Goal: Book appointment/travel/reservation

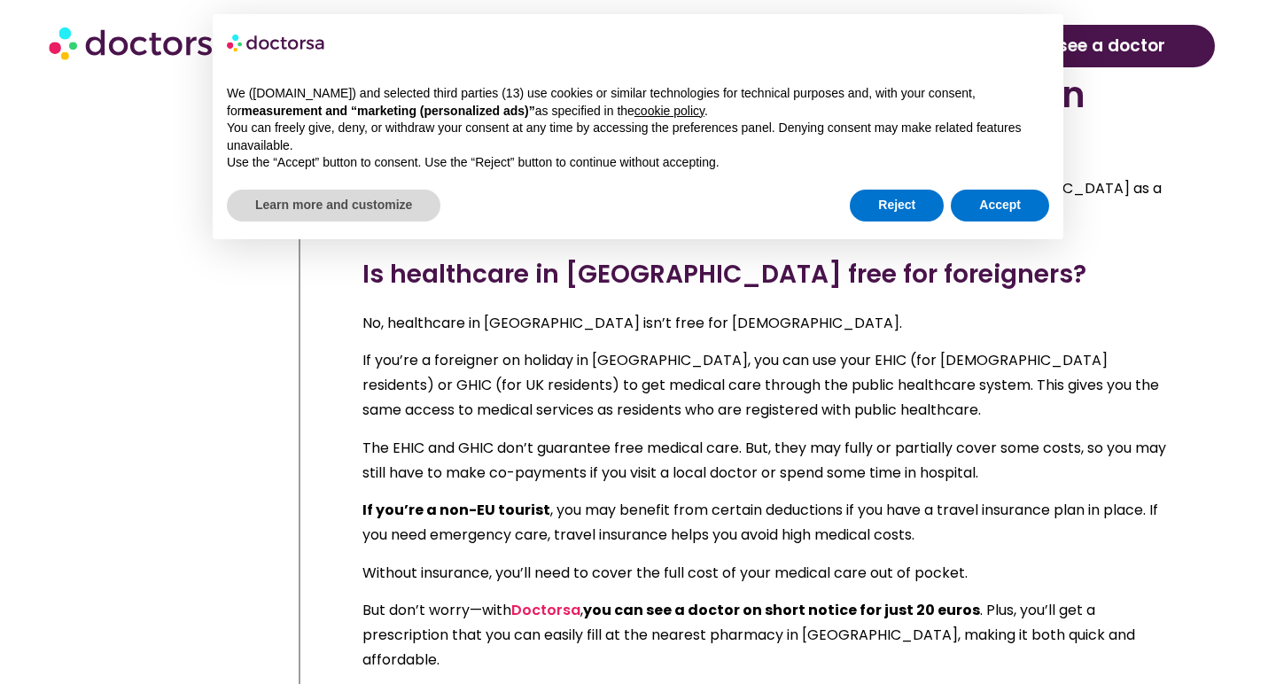
scroll to position [1295, 0]
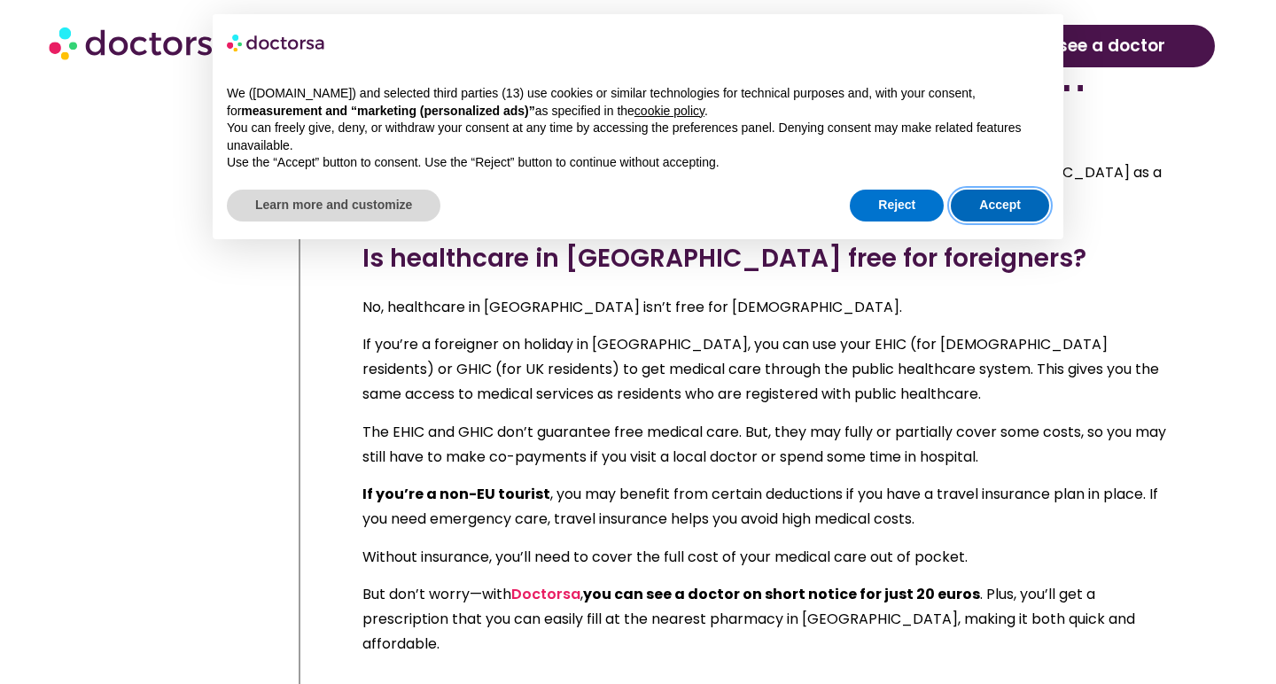
click at [965, 195] on button "Accept" at bounding box center [1000, 206] width 98 height 32
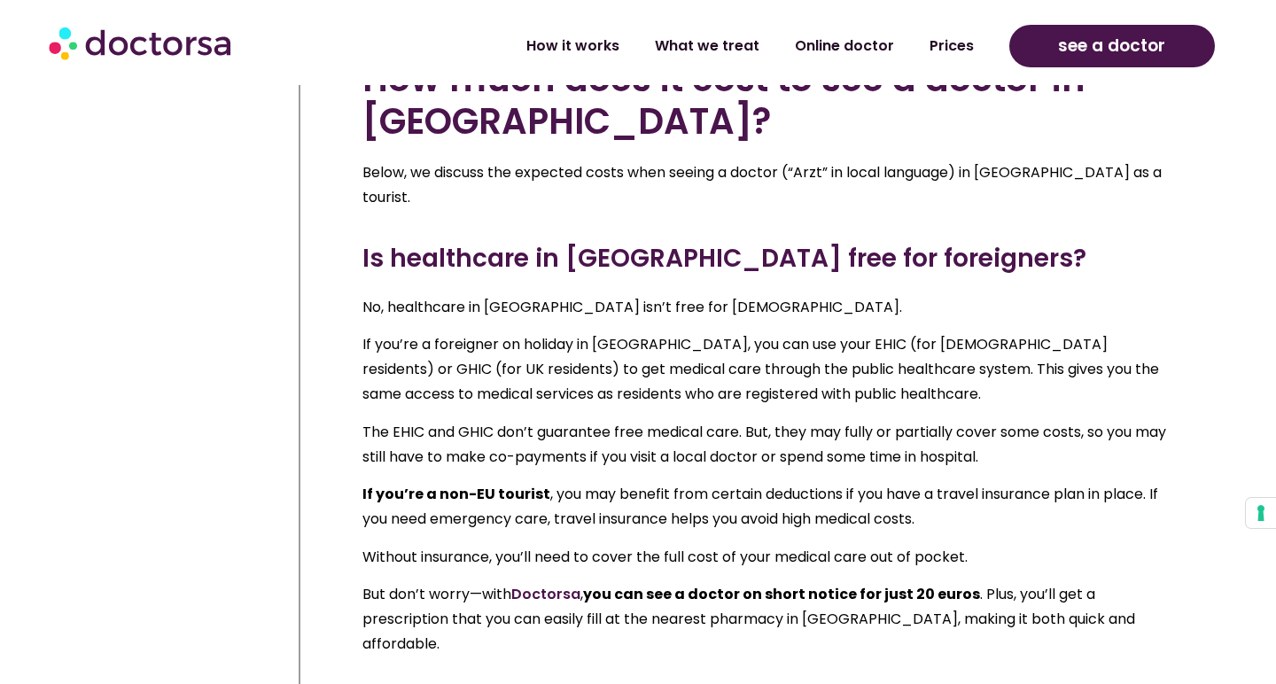
click at [533, 584] on link "Doctorsa" at bounding box center [545, 594] width 69 height 20
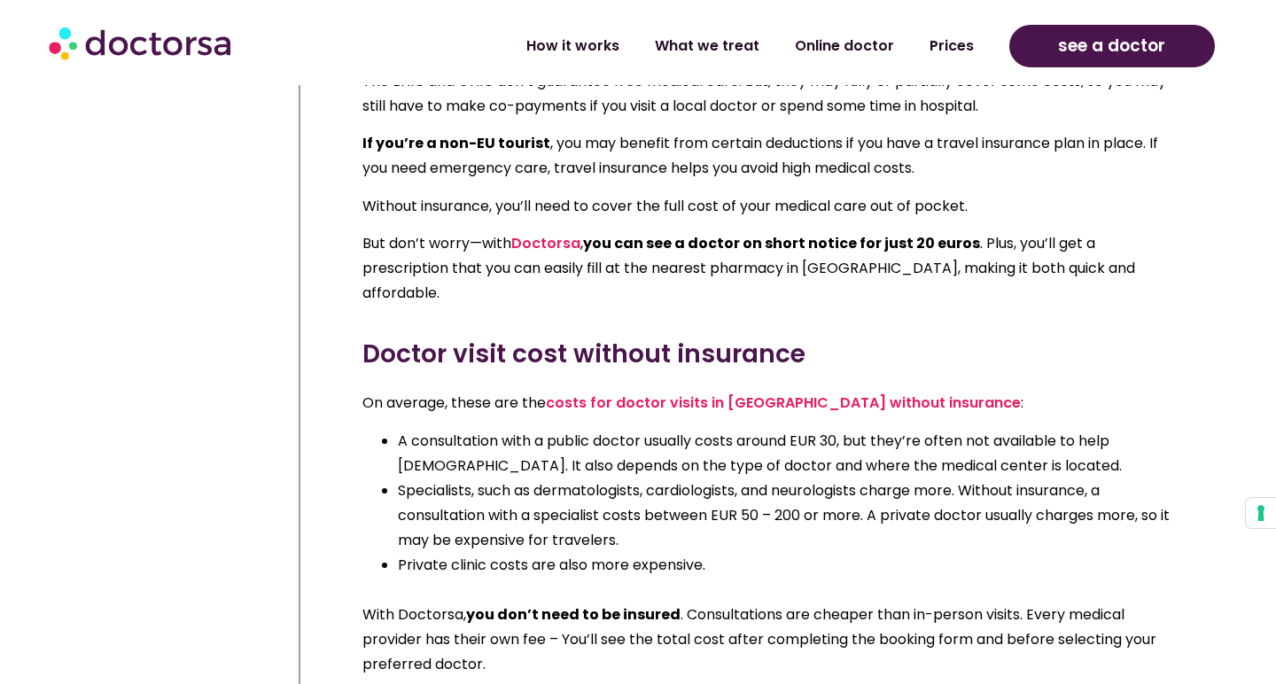
scroll to position [1653, 0]
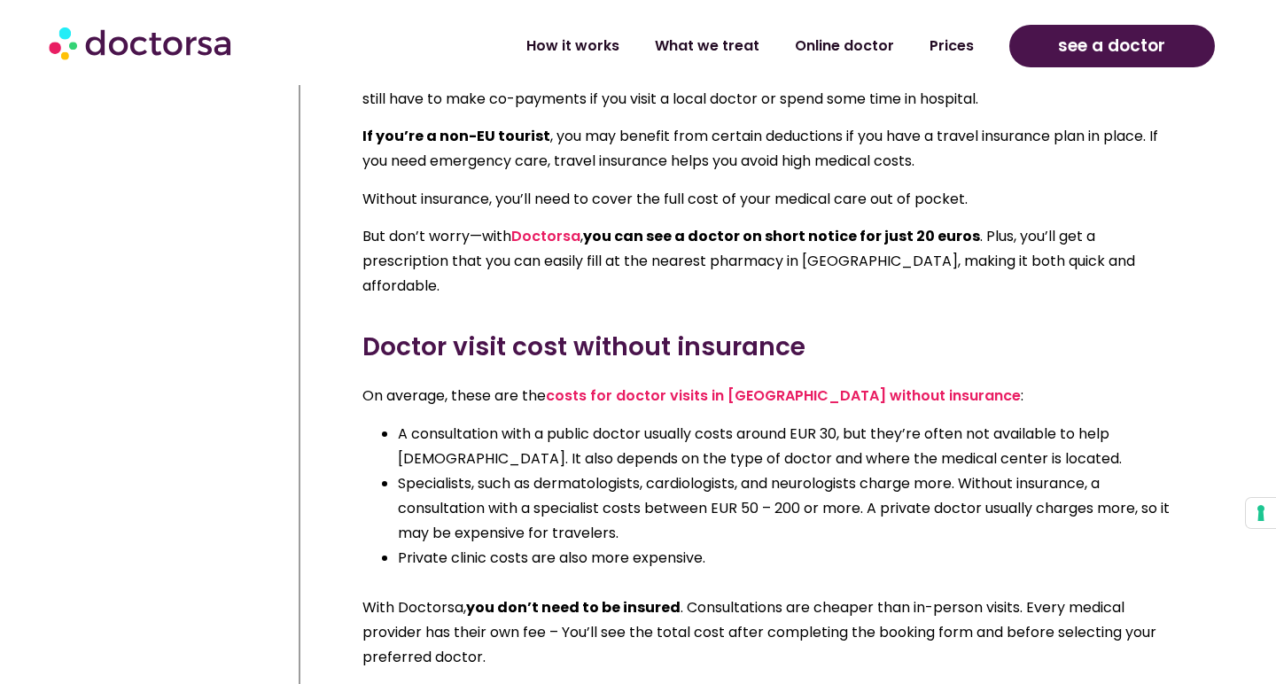
click at [713, 422] on li "A consultation with a public doctor usually costs around EUR 30, but they’re of…" at bounding box center [789, 447] width 783 height 50
click at [737, 422] on li "A consultation with a public doctor usually costs around EUR 30, but they’re of…" at bounding box center [789, 447] width 783 height 50
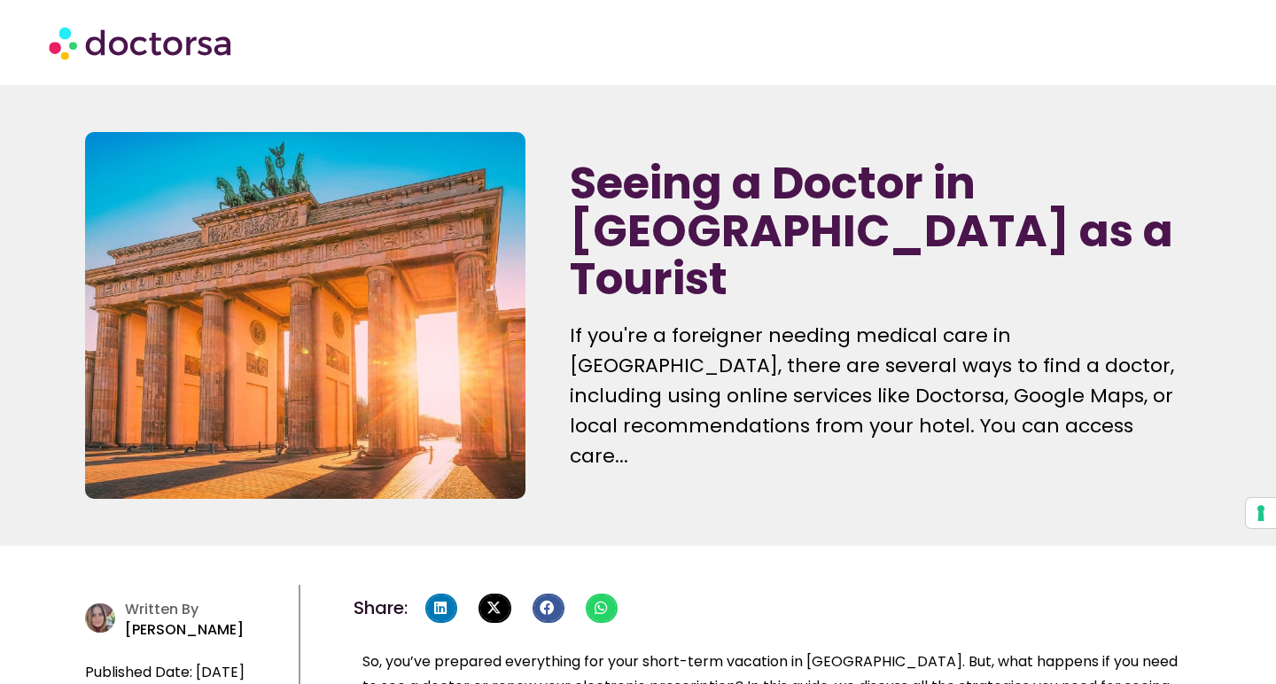
scroll to position [0, 0]
click at [173, 46] on img at bounding box center [142, 42] width 186 height 53
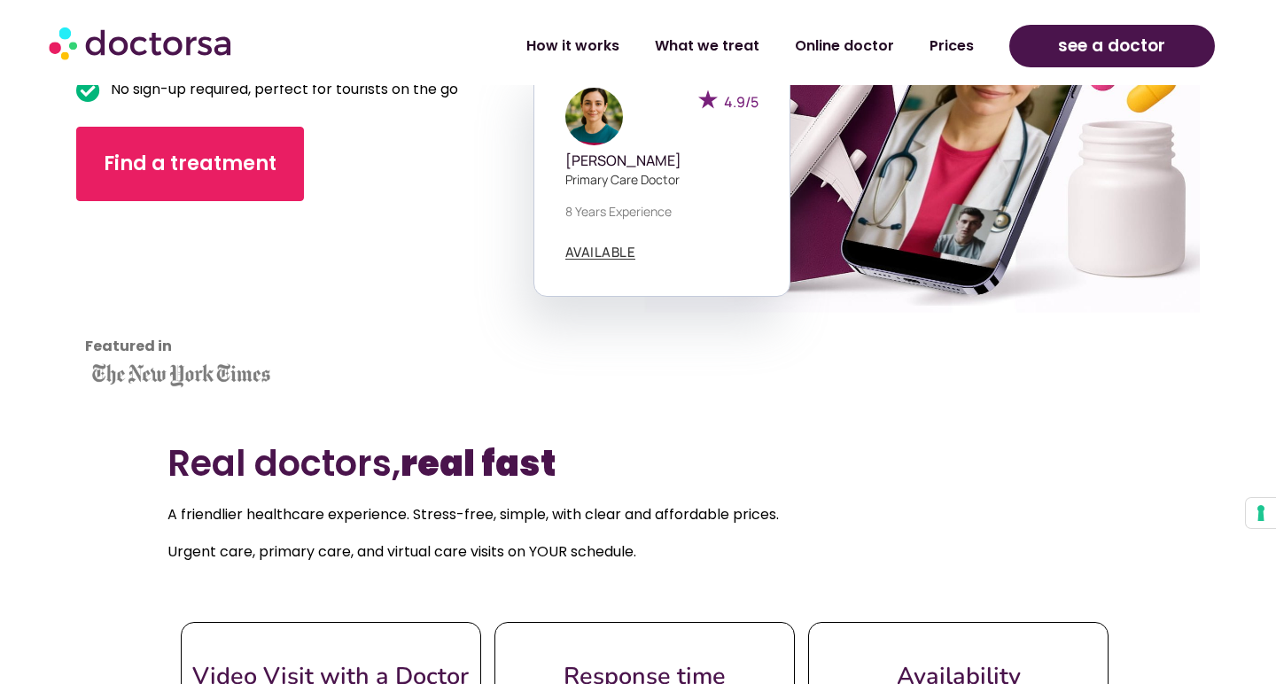
scroll to position [303, 0]
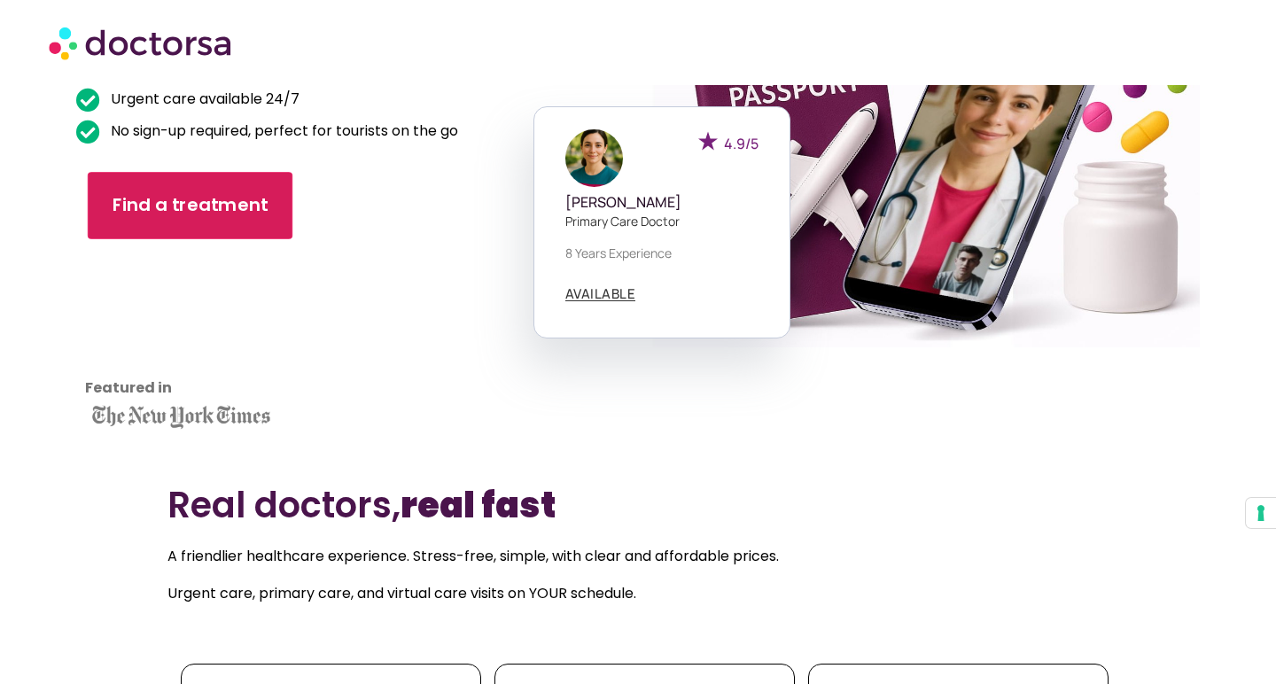
click at [183, 204] on span "Find a treatment" at bounding box center [191, 206] width 156 height 26
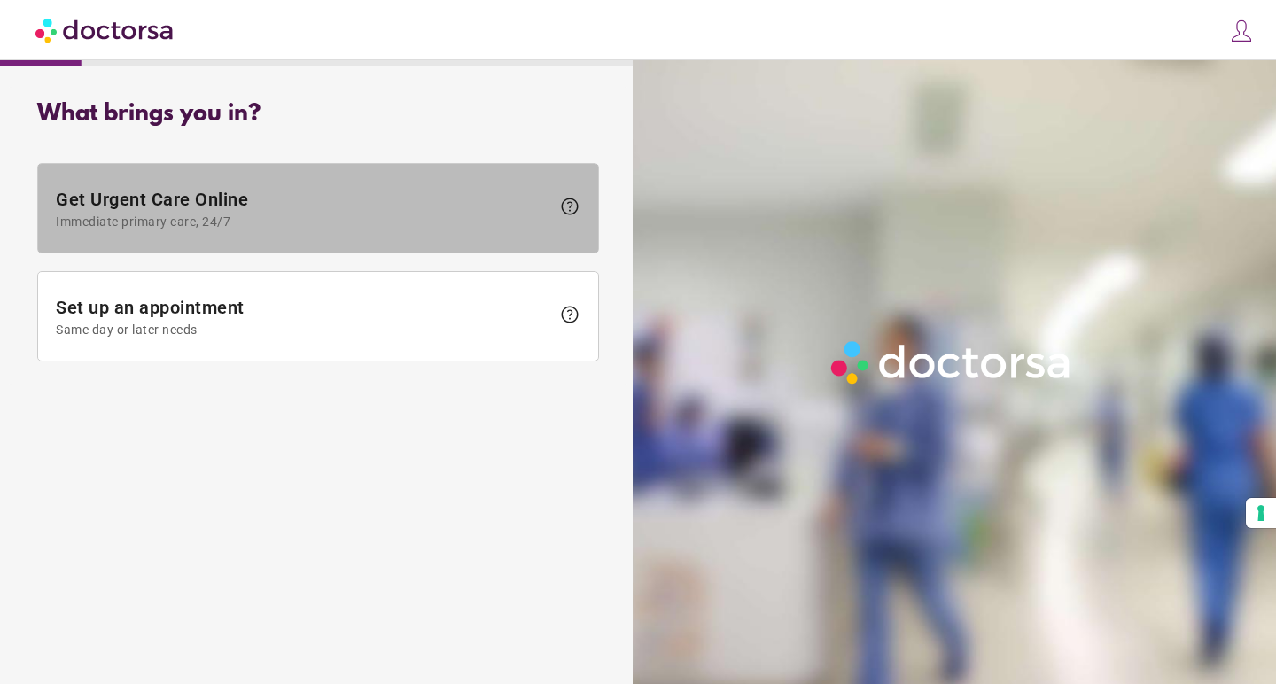
click at [207, 183] on span at bounding box center [318, 208] width 560 height 89
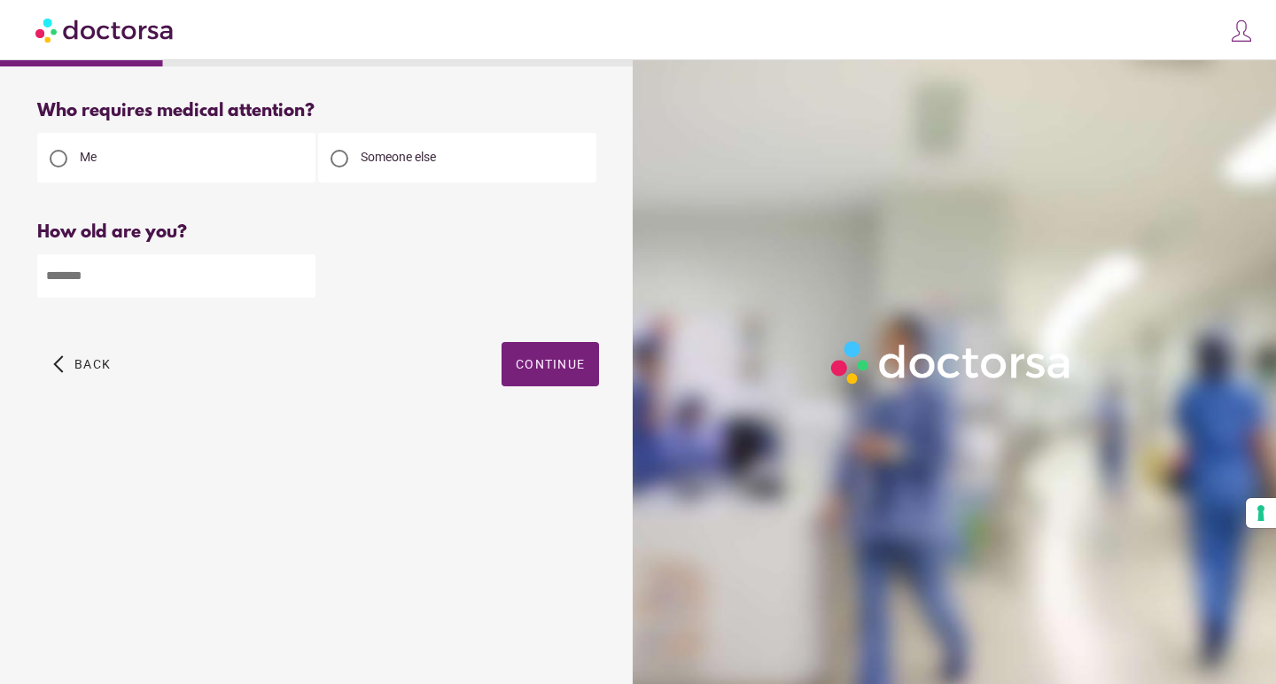
click at [242, 291] on input "number" at bounding box center [176, 275] width 278 height 43
type input "**"
click at [526, 380] on span "button" at bounding box center [550, 364] width 97 height 44
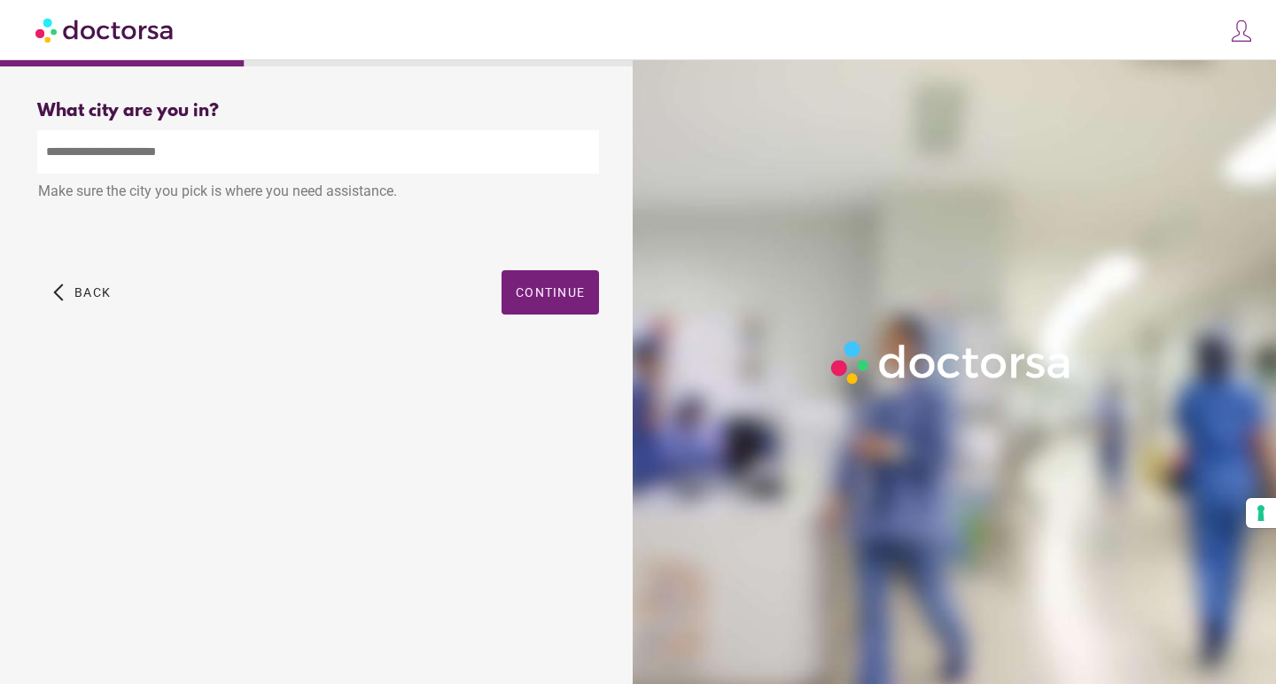
click at [219, 141] on input "text" at bounding box center [318, 151] width 562 height 43
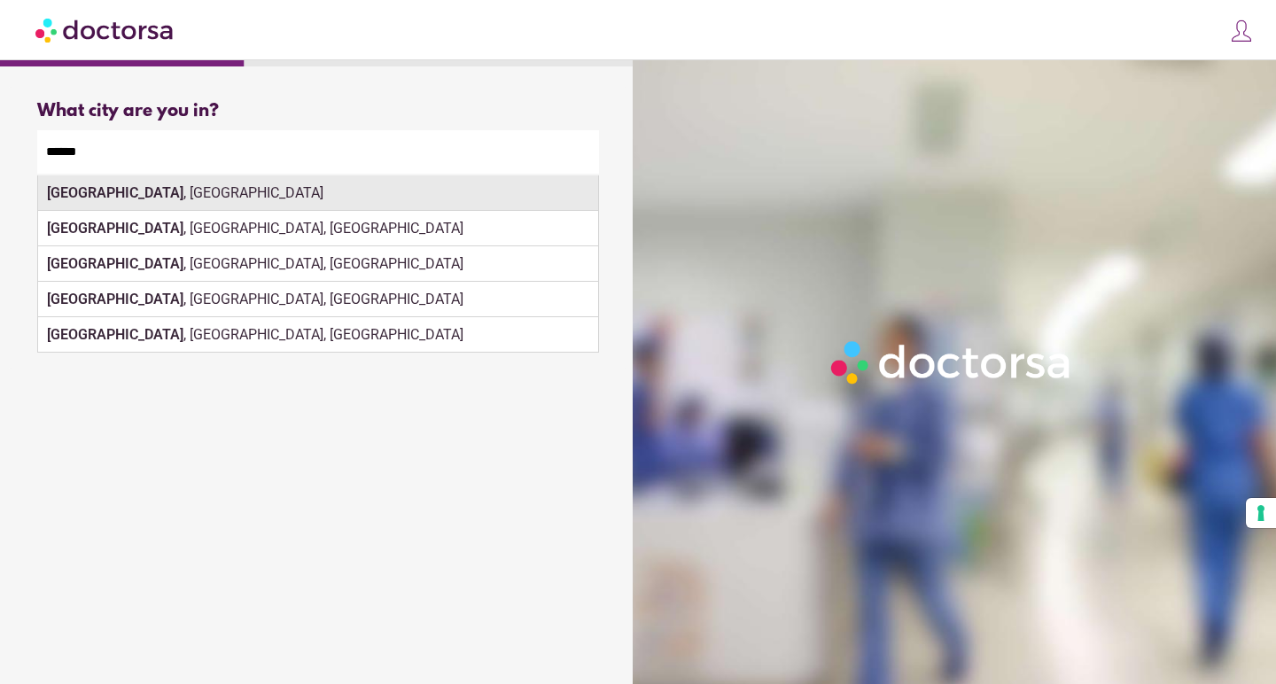
click at [140, 191] on div "Berlin , Germany" at bounding box center [318, 192] width 560 height 35
type input "**********"
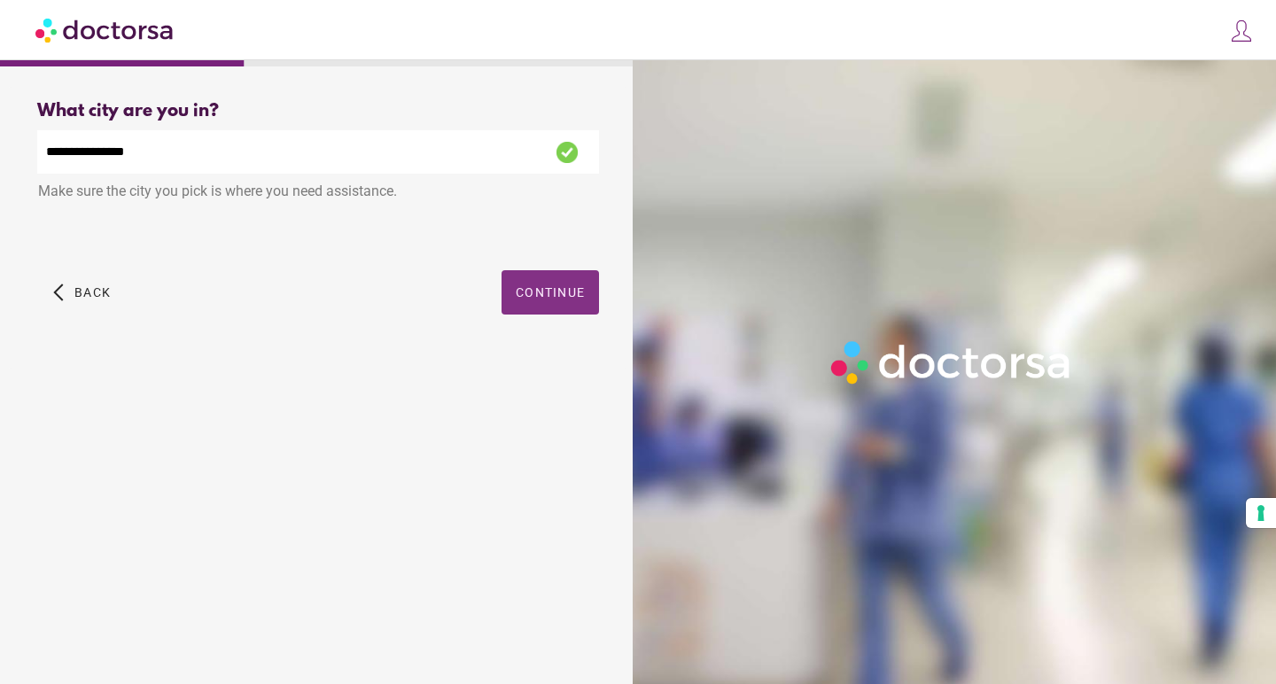
click at [540, 300] on span "Continue" at bounding box center [550, 292] width 69 height 14
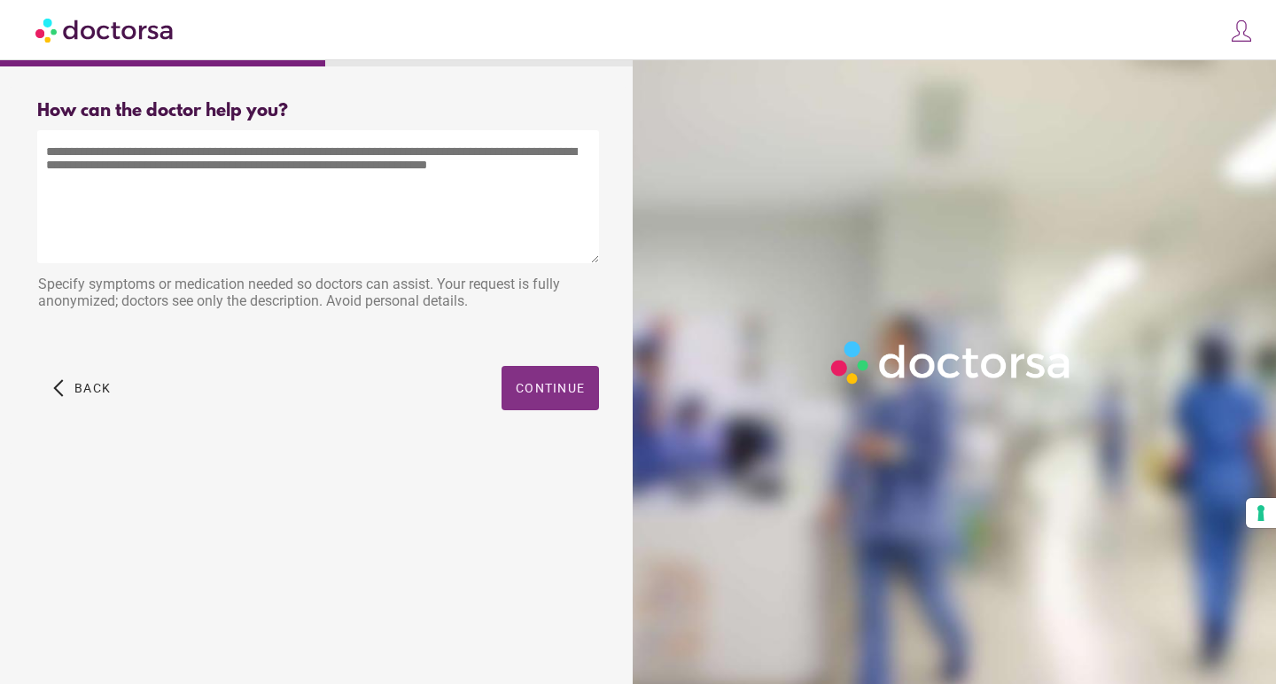
click at [544, 395] on span "button" at bounding box center [550, 388] width 97 height 44
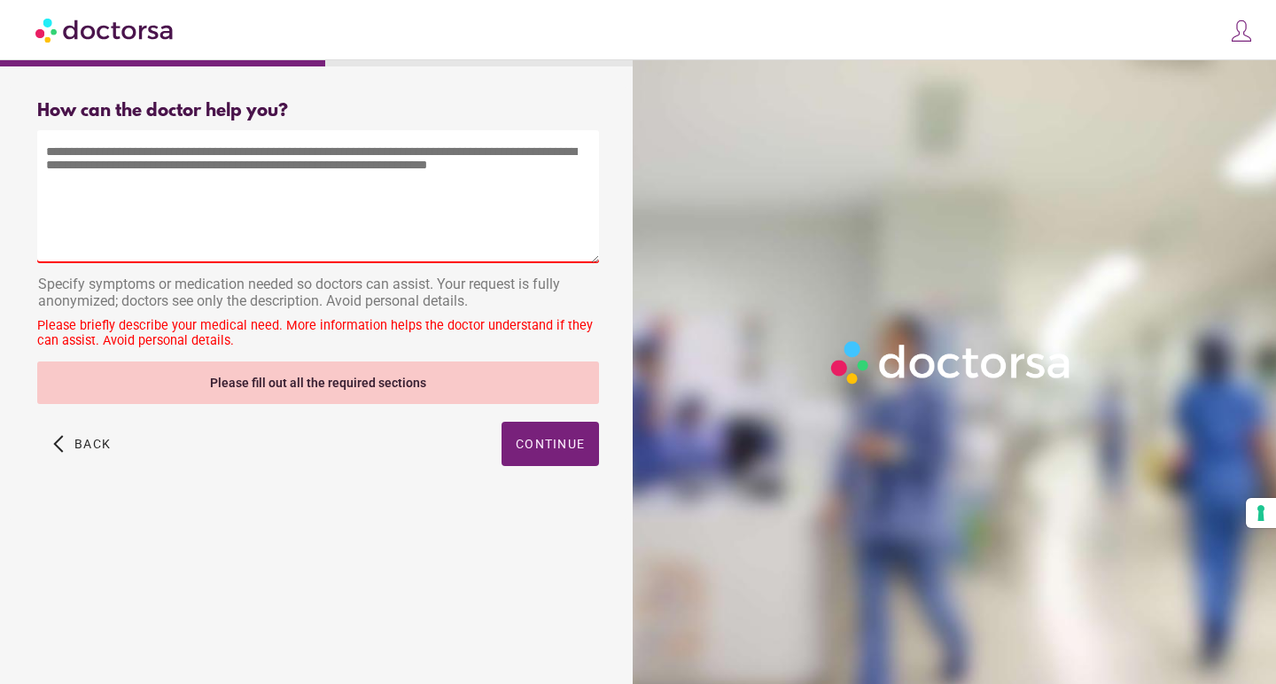
click at [414, 198] on textarea at bounding box center [318, 196] width 562 height 133
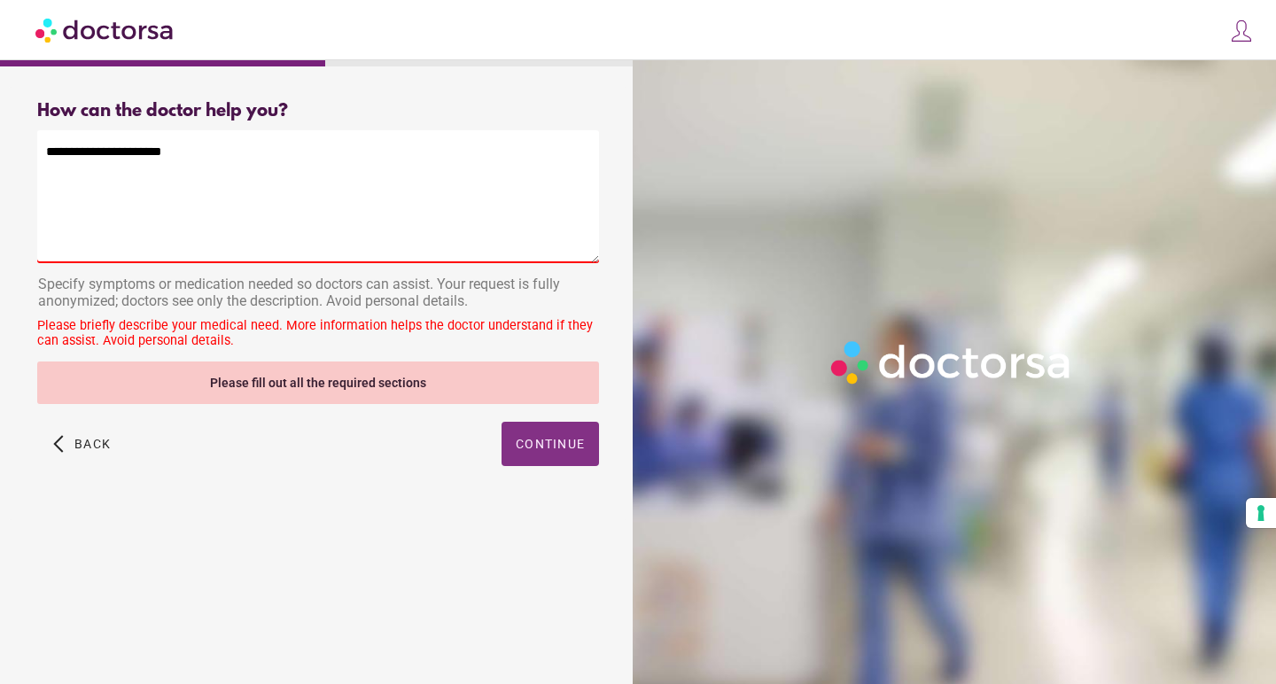
type textarea "**********"
click at [561, 441] on span "Continue" at bounding box center [550, 444] width 69 height 14
